Goal: Task Accomplishment & Management: Complete application form

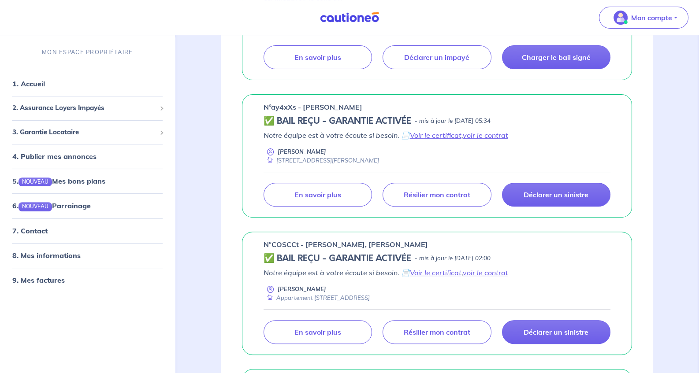
scroll to position [264, 0]
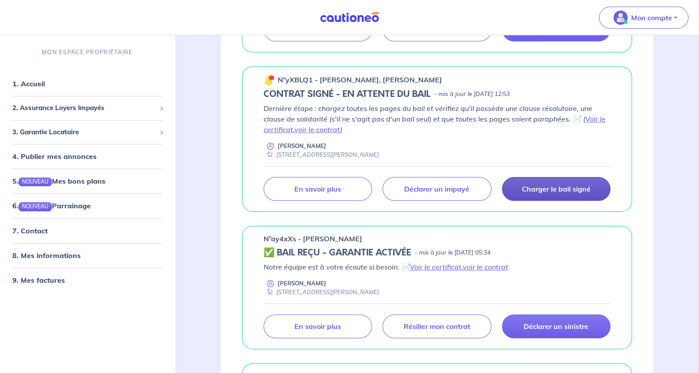
click at [544, 187] on p "Charger le bail signé" at bounding box center [555, 189] width 69 height 9
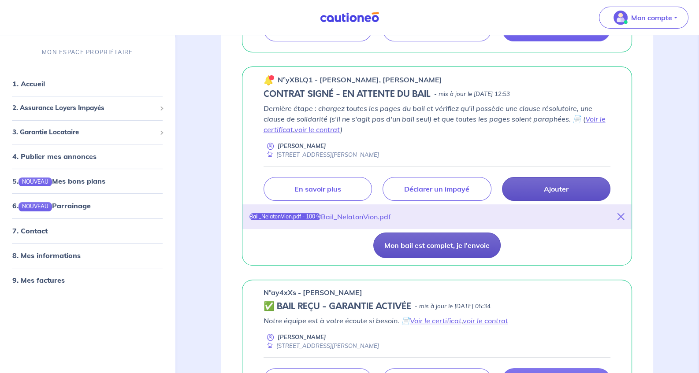
click at [433, 248] on button "Mon bail est complet, je l'envoie" at bounding box center [436, 246] width 127 height 26
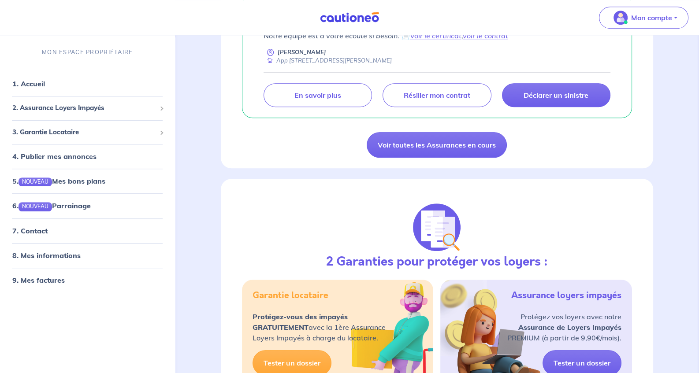
scroll to position [661, 0]
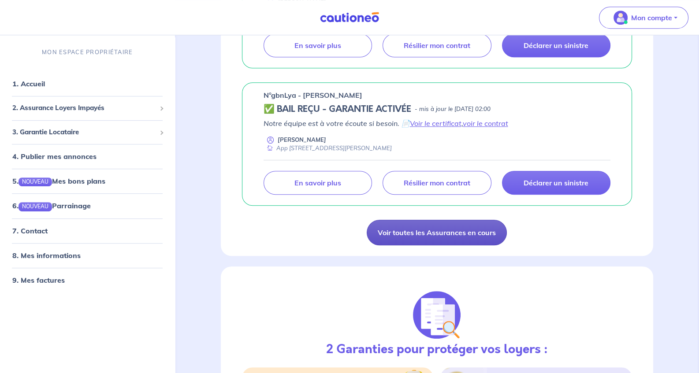
click at [413, 231] on link "Voir toutes les Assurances en cours" at bounding box center [436, 233] width 140 height 26
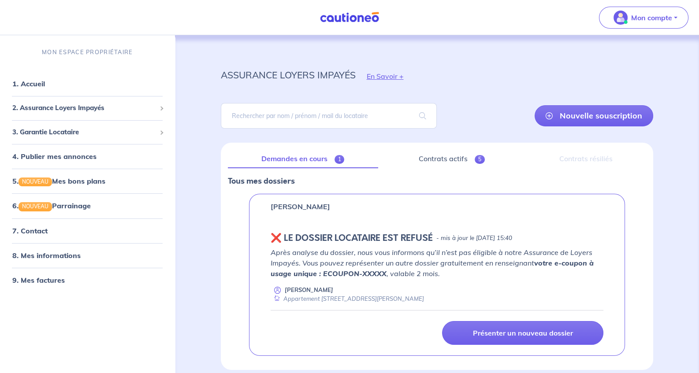
scroll to position [38, 0]
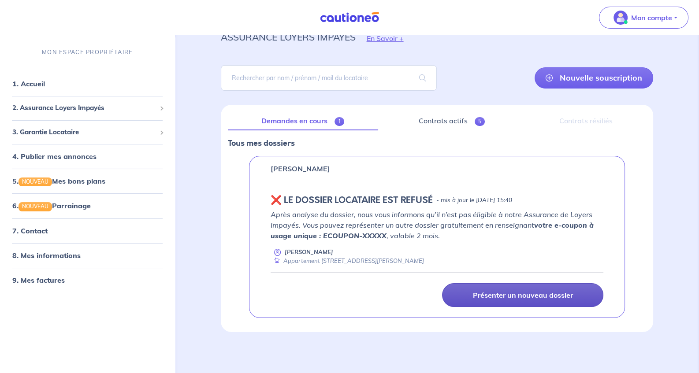
click at [496, 292] on p "Présenter un nouveau dossier" at bounding box center [523, 295] width 100 height 9
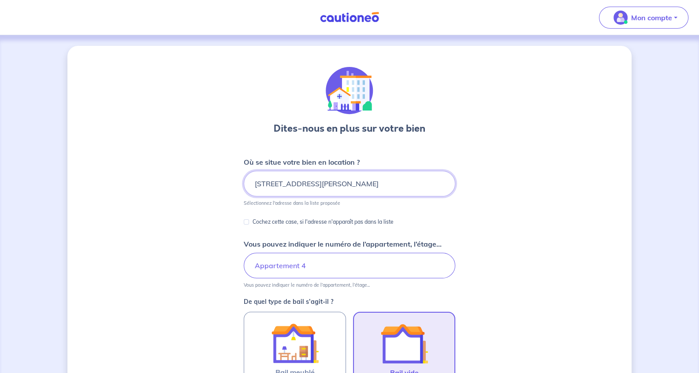
drag, startPoint x: 403, startPoint y: 185, endPoint x: 138, endPoint y: 169, distance: 265.2
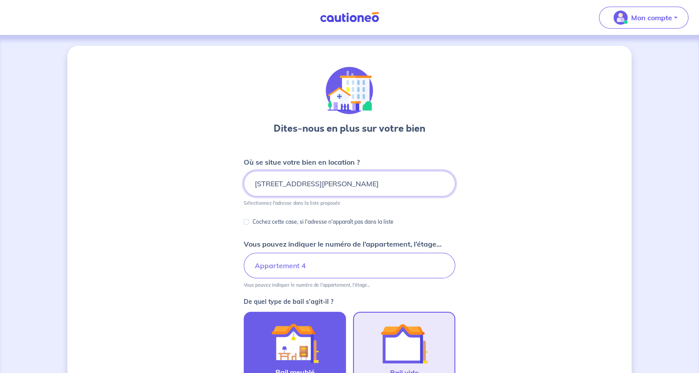
scroll to position [88, 0]
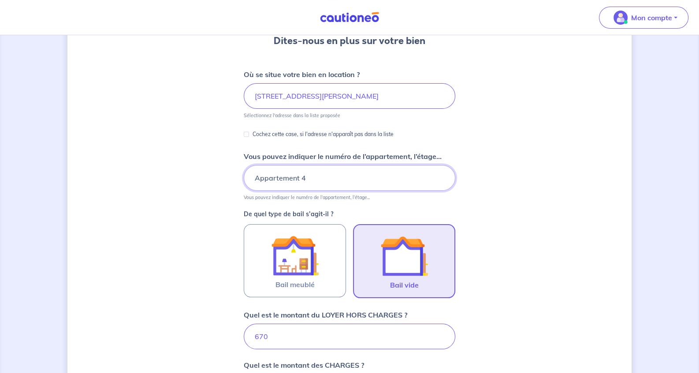
click at [321, 170] on input "Appartement 4" at bounding box center [349, 178] width 211 height 26
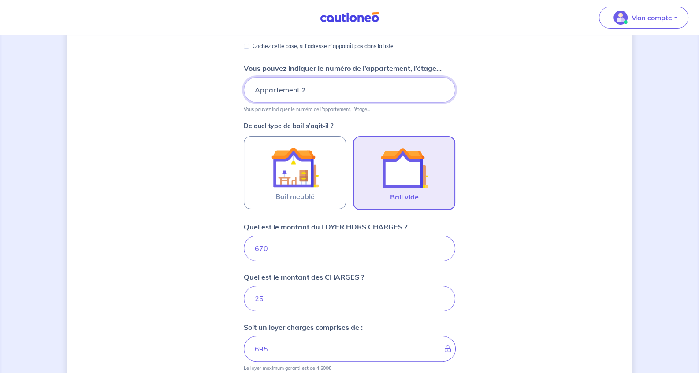
scroll to position [220, 0]
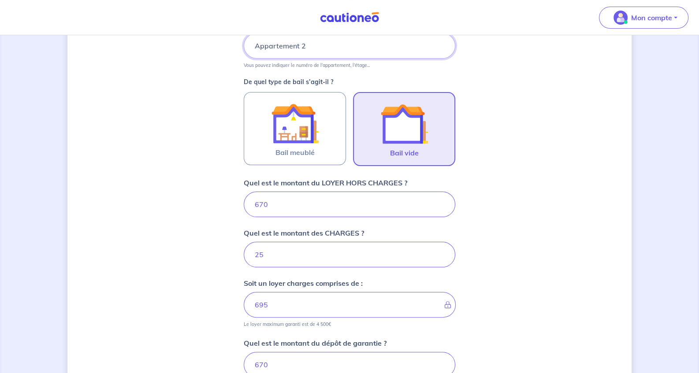
type input "Appartement 2"
drag, startPoint x: 251, startPoint y: 200, endPoint x: 239, endPoint y: 198, distance: 12.0
click at [239, 198] on div "Dites-nous en plus sur votre bien Où se situe votre bien en location ? [STREET_…" at bounding box center [349, 167] width 564 height 683
type input "695"
type input "720"
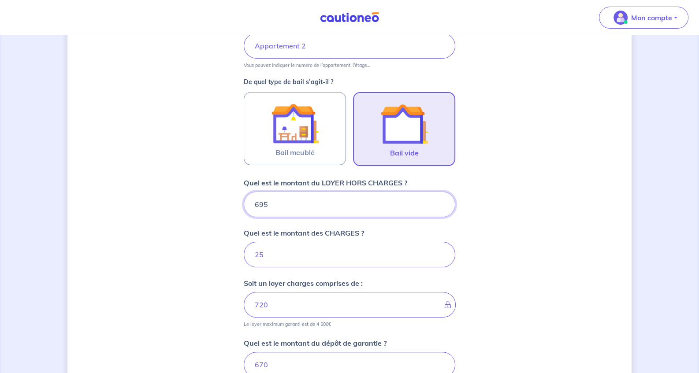
scroll to position [176, 0]
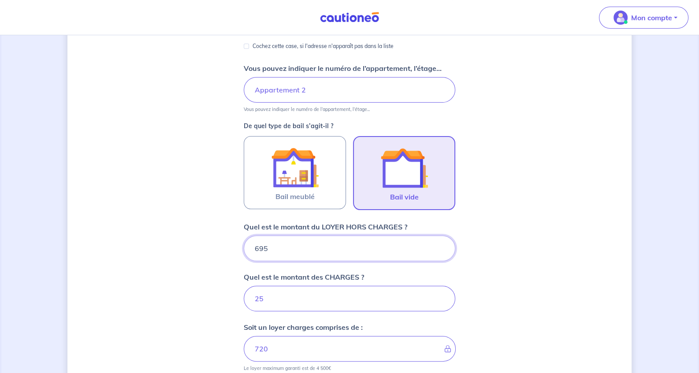
type input "695"
drag, startPoint x: 264, startPoint y: 291, endPoint x: 249, endPoint y: 292, distance: 15.1
click at [249, 292] on input "25" at bounding box center [349, 299] width 211 height 26
type input "35"
type input "730"
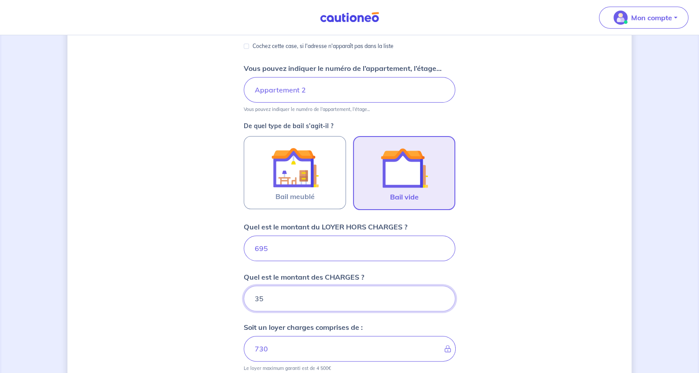
scroll to position [308, 0]
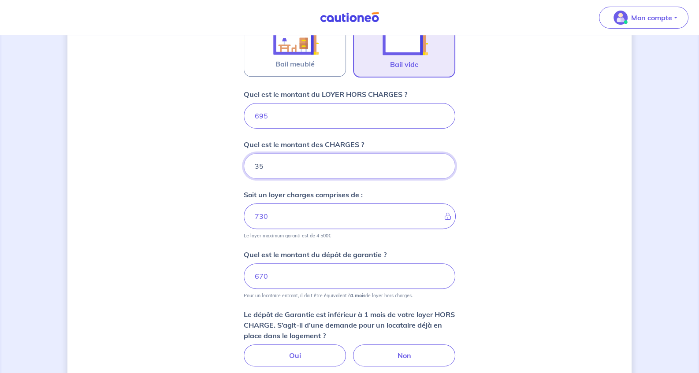
type input "35"
drag, startPoint x: 277, startPoint y: 277, endPoint x: 238, endPoint y: 272, distance: 39.0
click at [238, 272] on div "Dites-nous en plus sur votre bien Où se situe votre bien en location ? [STREET_…" at bounding box center [349, 112] width 564 height 751
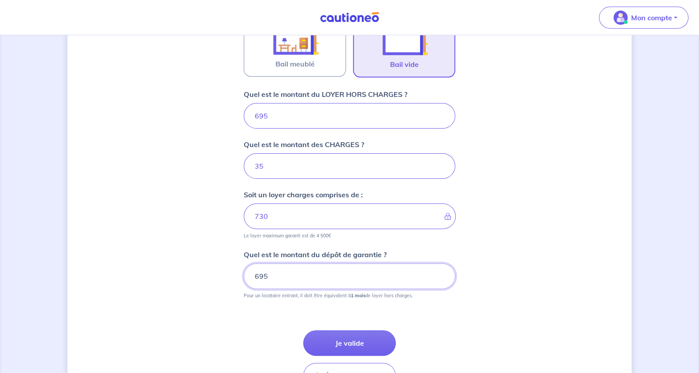
scroll to position [364, 0]
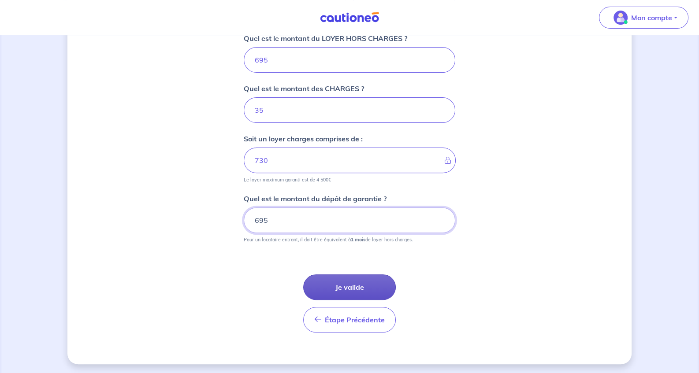
type input "695"
click at [319, 286] on button "Je valide" at bounding box center [349, 287] width 92 height 26
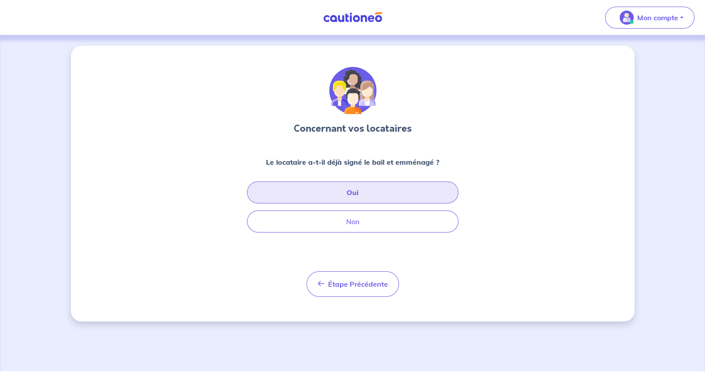
click at [351, 189] on button "Oui" at bounding box center [352, 192] width 211 height 22
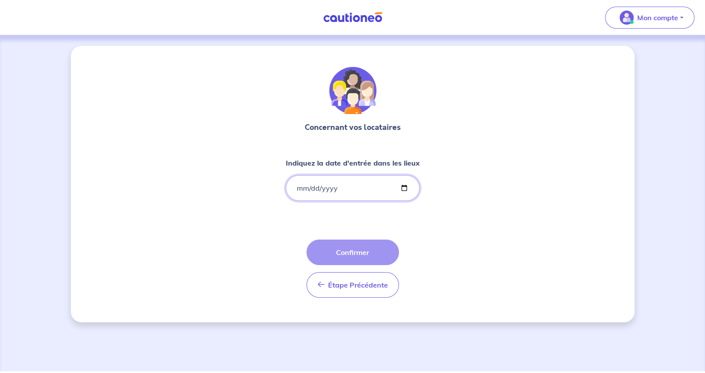
drag, startPoint x: 403, startPoint y: 187, endPoint x: 390, endPoint y: 188, distance: 12.8
click at [403, 187] on input "Indiquez la date d'entrée dans les lieux" at bounding box center [353, 188] width 134 height 26
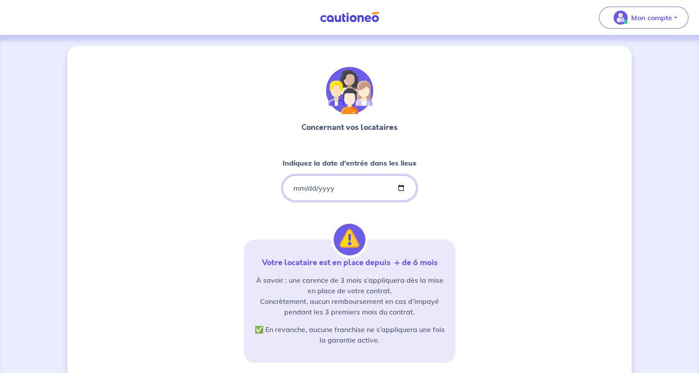
type input "[DATE]"
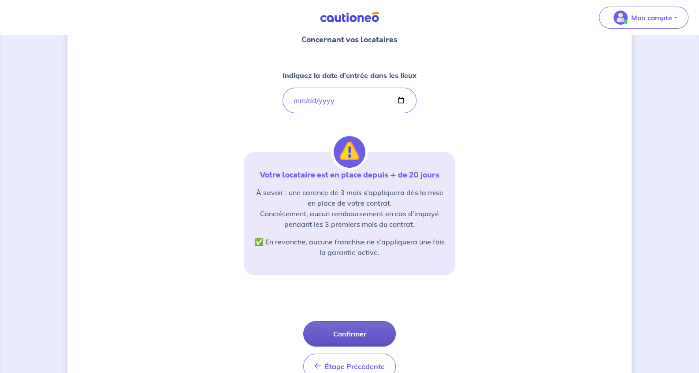
click at [351, 333] on button "Confirmer" at bounding box center [349, 334] width 92 height 26
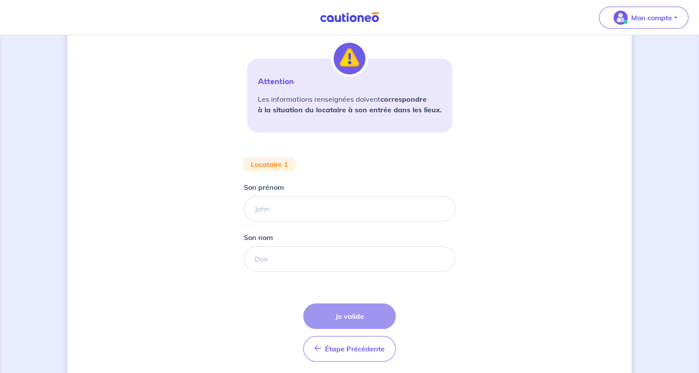
scroll to position [206, 0]
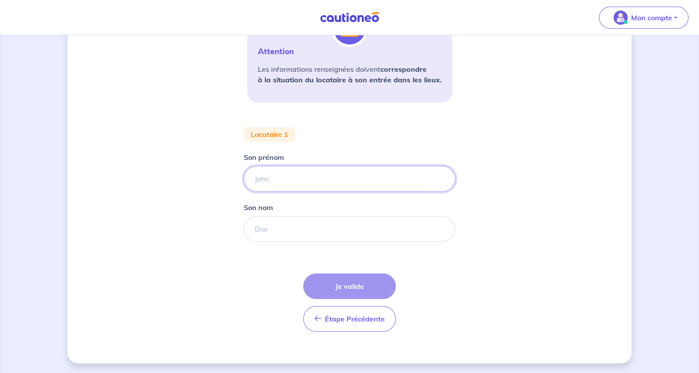
click at [253, 178] on input "Son prénom" at bounding box center [349, 179] width 211 height 26
type input "s"
type input "lahssan"
click at [269, 232] on input "Son nom" at bounding box center [349, 229] width 211 height 26
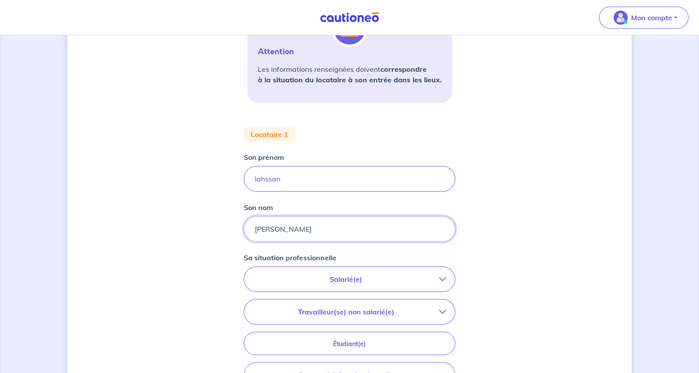
scroll to position [250, 0]
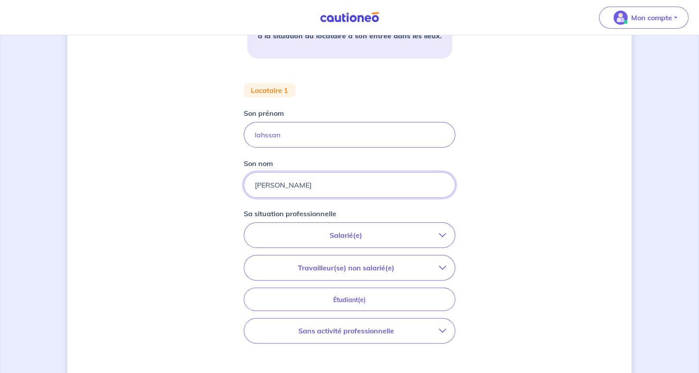
type input "[PERSON_NAME]"
click at [443, 235] on icon "button" at bounding box center [442, 235] width 7 height 7
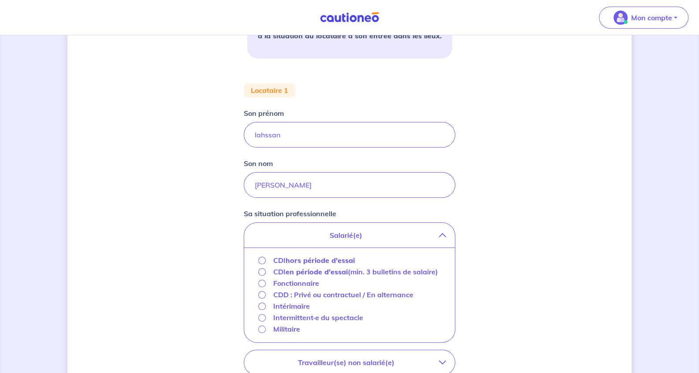
scroll to position [294, 0]
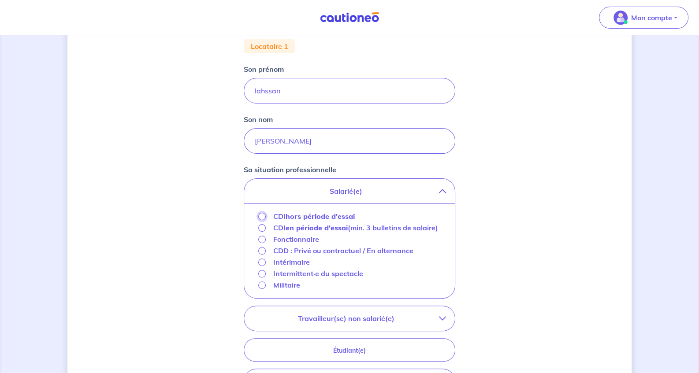
click at [261, 216] on input "CDI hors période d'essai" at bounding box center [261, 216] width 7 height 7
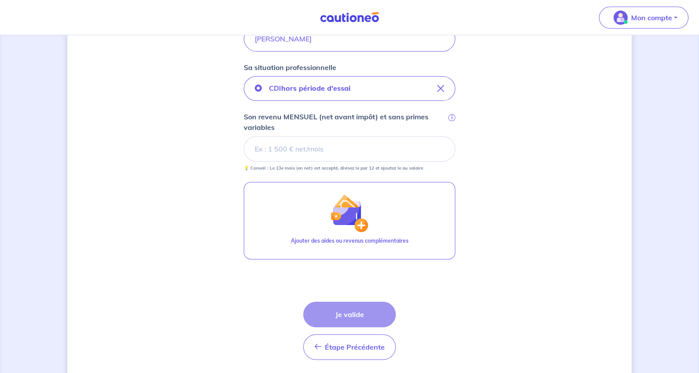
scroll to position [424, 0]
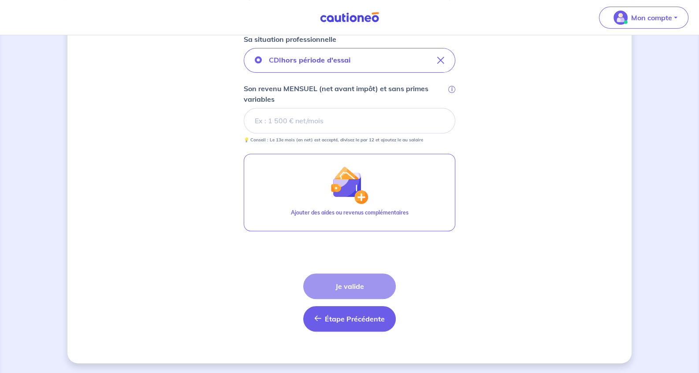
click at [332, 314] on span "Étape Précédente" at bounding box center [355, 318] width 60 height 9
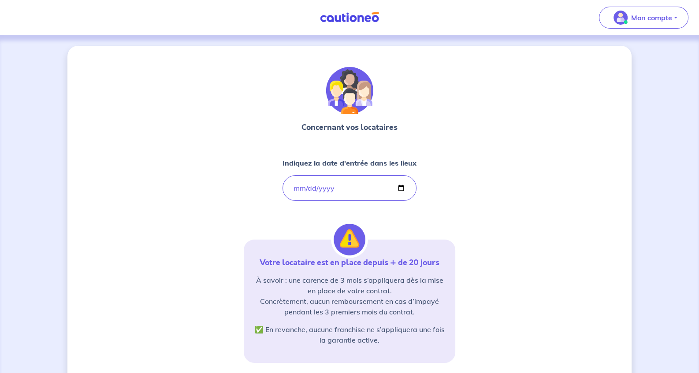
scroll to position [129, 0]
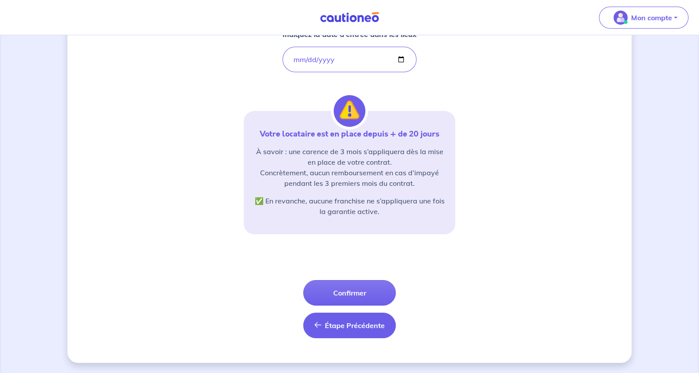
click at [352, 330] on button "Étape Précédente Précédent" at bounding box center [349, 326] width 92 height 26
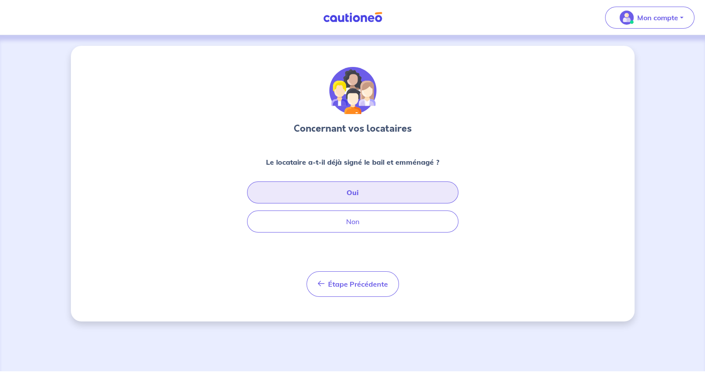
click at [358, 193] on button "Oui" at bounding box center [352, 192] width 211 height 22
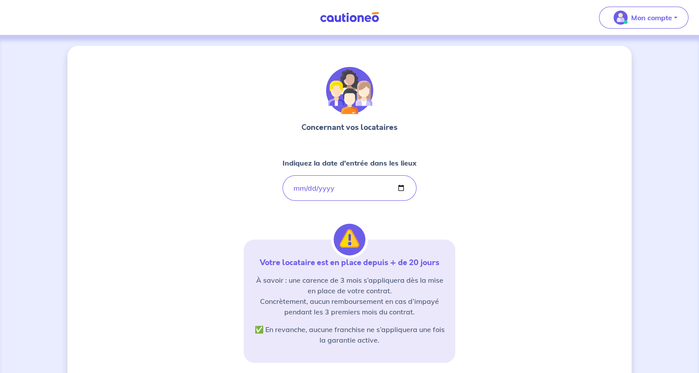
scroll to position [129, 0]
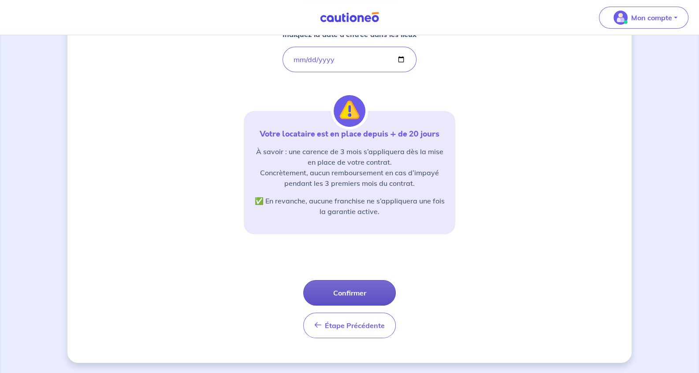
click at [364, 288] on button "Confirmer" at bounding box center [349, 293] width 92 height 26
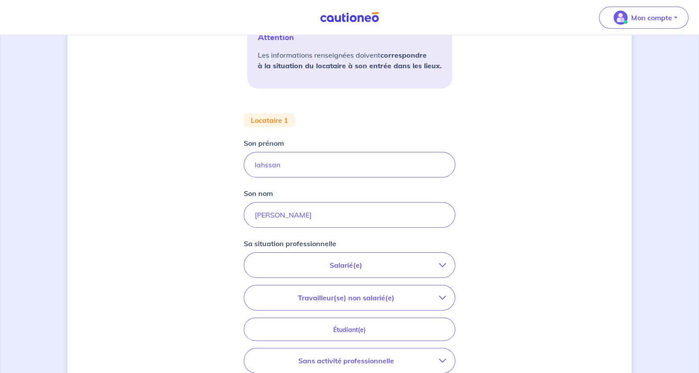
scroll to position [264, 0]
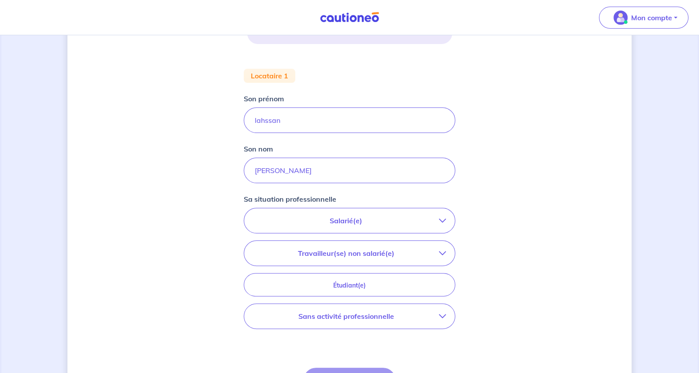
click at [440, 223] on icon "button" at bounding box center [442, 220] width 7 height 7
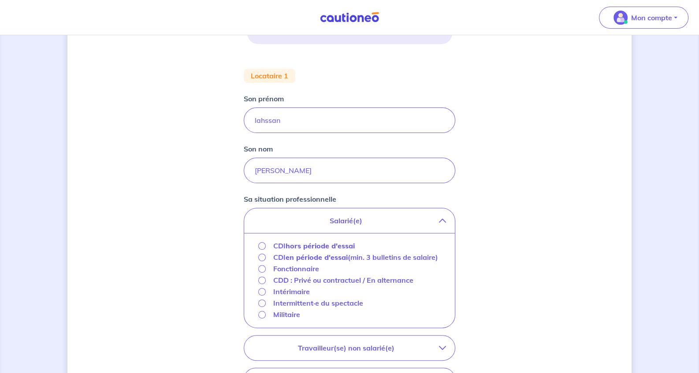
scroll to position [352, 0]
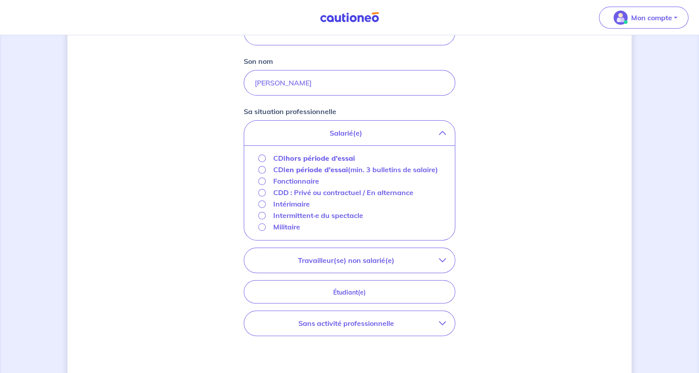
click at [443, 260] on icon "button" at bounding box center [442, 260] width 7 height 7
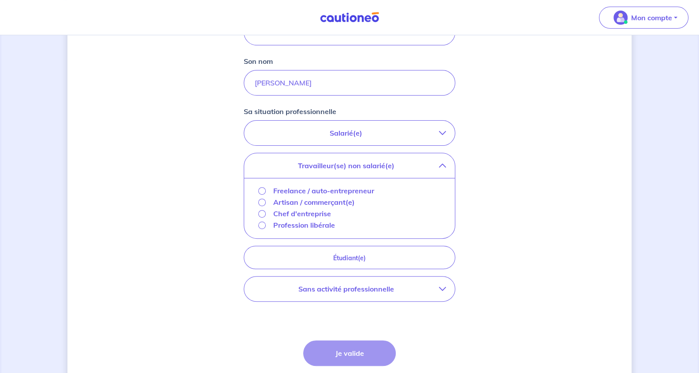
click at [442, 288] on icon "button" at bounding box center [442, 288] width 7 height 7
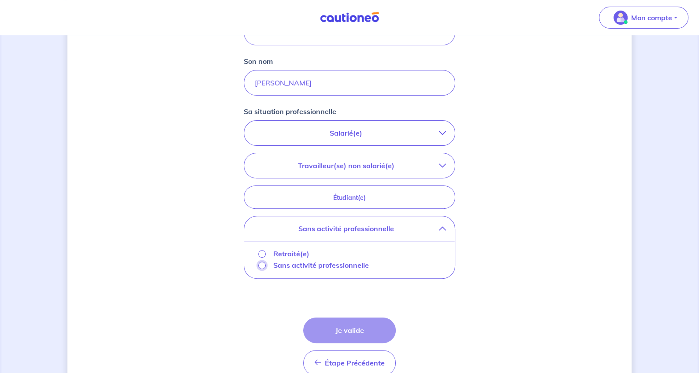
click at [261, 264] on input "Sans activité professionnelle" at bounding box center [261, 265] width 7 height 7
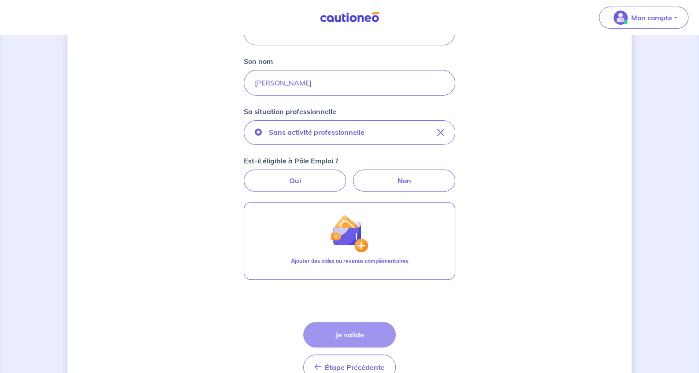
scroll to position [308, 0]
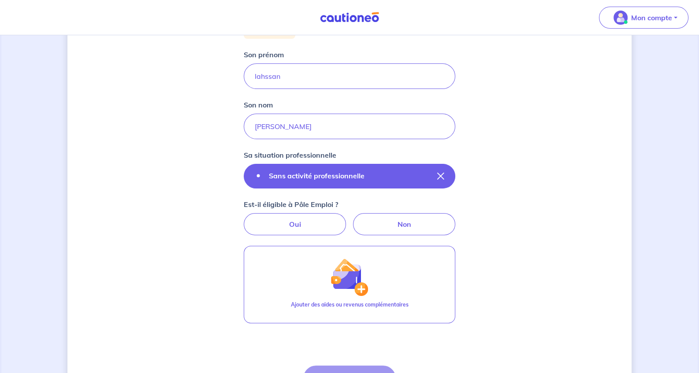
click at [443, 176] on icon "button" at bounding box center [440, 176] width 7 height 7
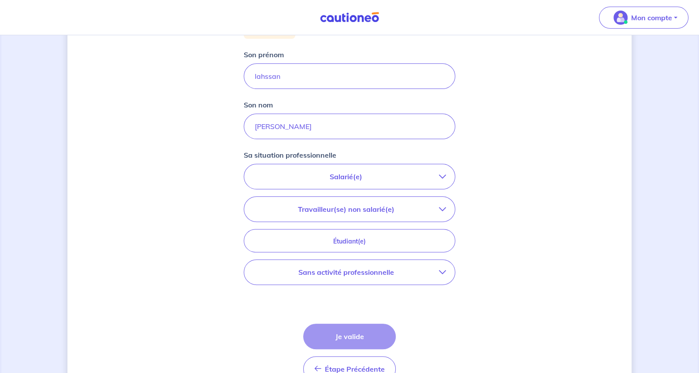
click at [444, 176] on icon "button" at bounding box center [442, 176] width 7 height 7
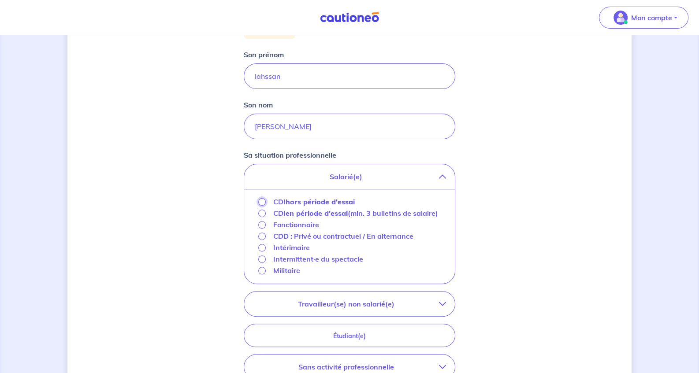
click at [260, 202] on input "CDI hors période d'essai" at bounding box center [261, 201] width 7 height 7
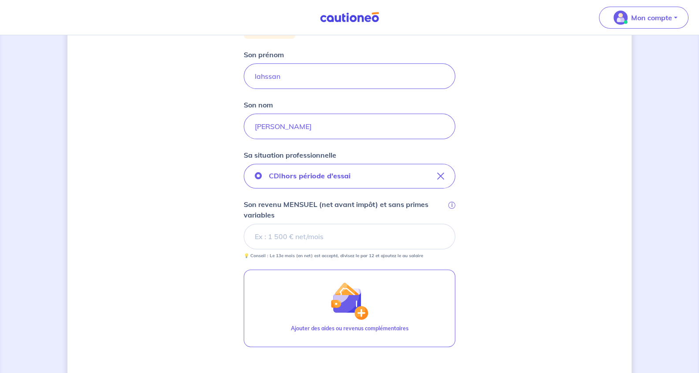
click at [211, 241] on div "Concernant vos locataires 💡 Pour info : nous acceptons les personnes seules, le…" at bounding box center [349, 108] width 564 height 742
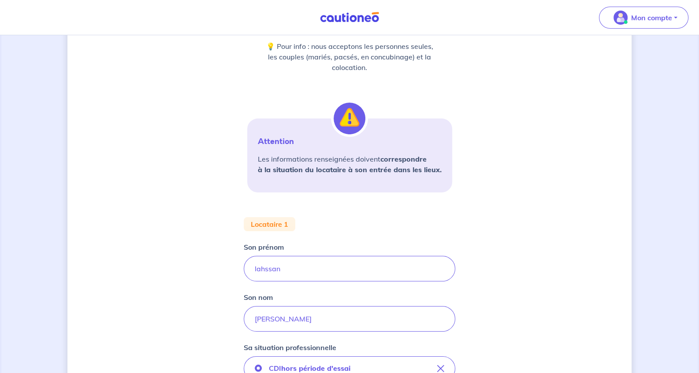
scroll to position [0, 0]
